Goal: Information Seeking & Learning: Learn about a topic

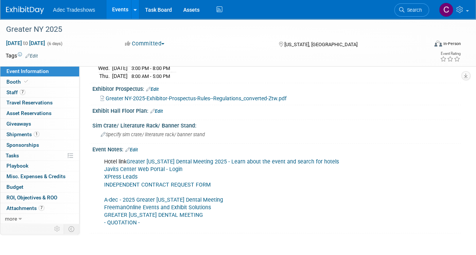
click at [120, 10] on link "Events" at bounding box center [120, 9] width 28 height 19
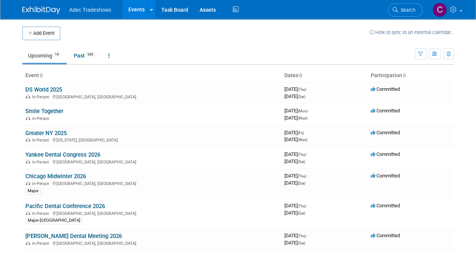
click at [64, 154] on link "Yankee Dental Congress 2026" at bounding box center [62, 154] width 75 height 7
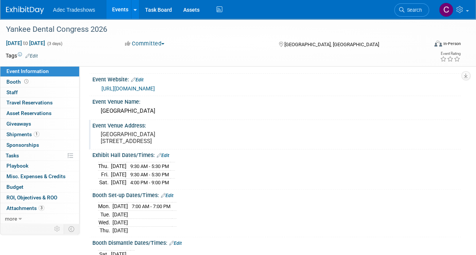
scroll to position [38, 0]
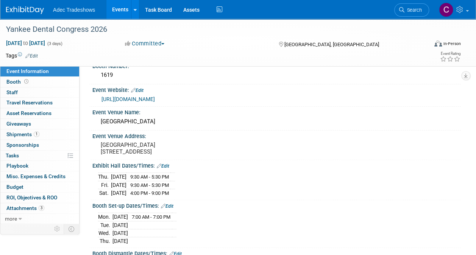
click at [155, 99] on link "[URL][DOMAIN_NAME]" at bounding box center [127, 99] width 53 height 6
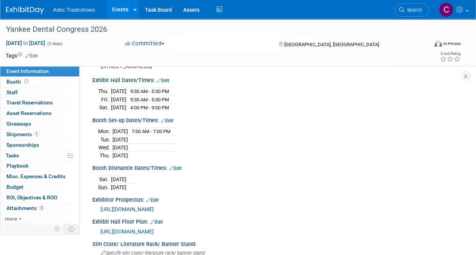
scroll to position [151, 0]
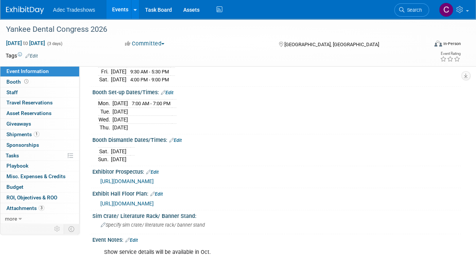
click at [154, 178] on span "[URL][DOMAIN_NAME]" at bounding box center [126, 181] width 53 height 6
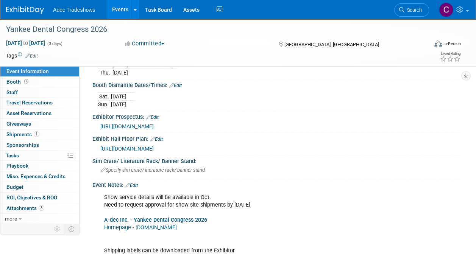
scroll to position [227, 0]
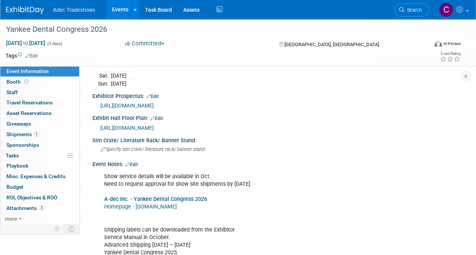
click at [173, 204] on link "Homepage - [DOMAIN_NAME]" at bounding box center [140, 207] width 73 height 6
